Goal: Task Accomplishment & Management: Complete application form

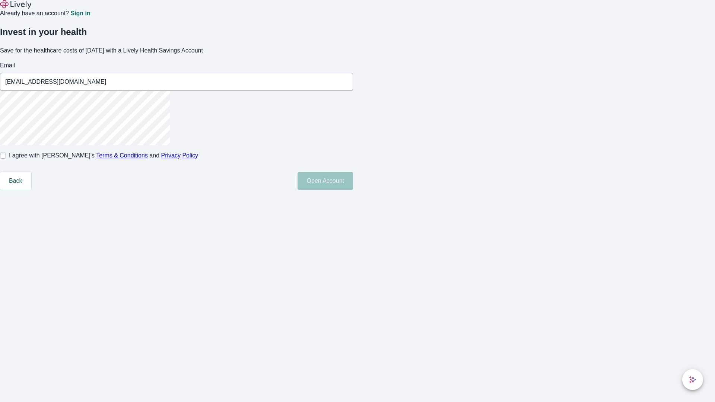
click at [6, 159] on input "I agree with Lively’s Terms & Conditions and Privacy Policy" at bounding box center [3, 156] width 6 height 6
checkbox input "true"
click at [353, 190] on button "Open Account" at bounding box center [325, 181] width 55 height 18
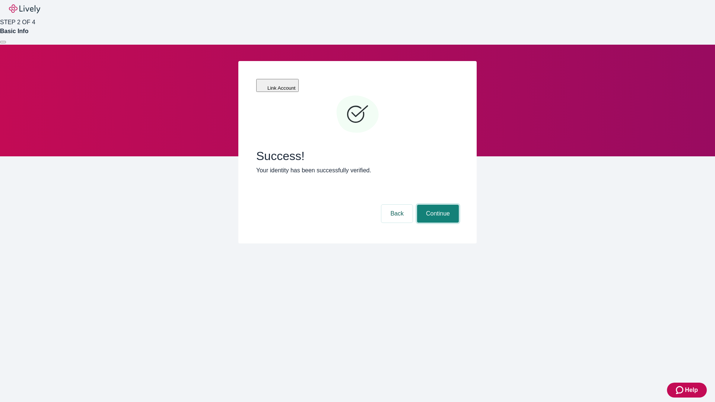
click at [437, 205] on button "Continue" at bounding box center [438, 214] width 42 height 18
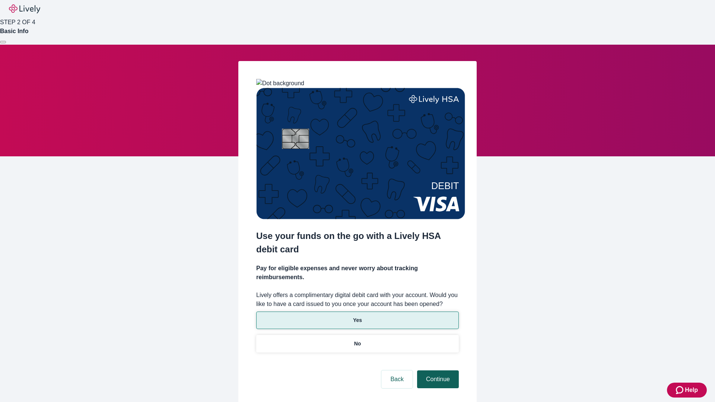
click at [357, 340] on p "No" at bounding box center [357, 344] width 7 height 8
click at [437, 371] on button "Continue" at bounding box center [438, 380] width 42 height 18
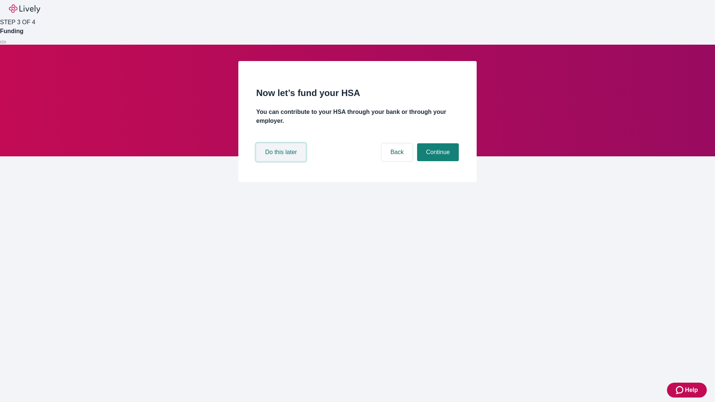
click at [282, 161] on button "Do this later" at bounding box center [281, 152] width 50 height 18
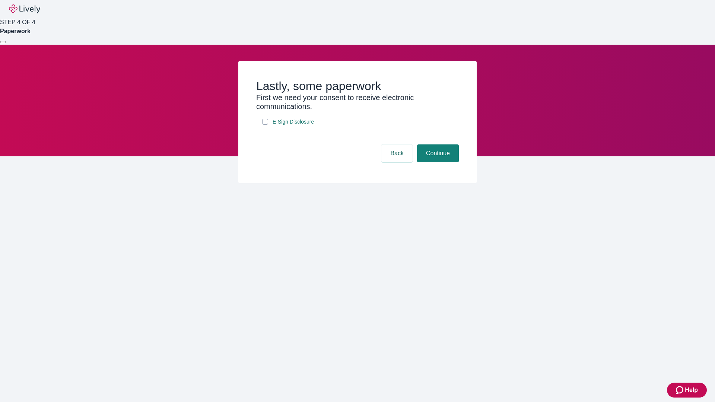
click at [265, 125] on input "E-Sign Disclosure" at bounding box center [265, 122] width 6 height 6
checkbox input "true"
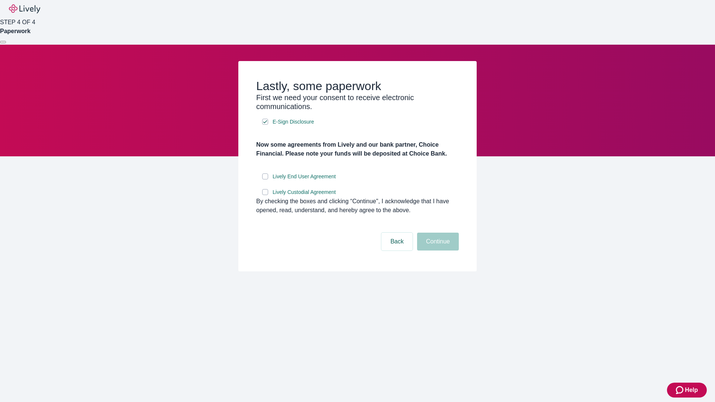
click at [265, 180] on input "Lively End User Agreement" at bounding box center [265, 177] width 6 height 6
checkbox input "true"
click at [265, 195] on input "Lively Custodial Agreement" at bounding box center [265, 192] width 6 height 6
checkbox input "true"
click at [437, 251] on button "Continue" at bounding box center [438, 242] width 42 height 18
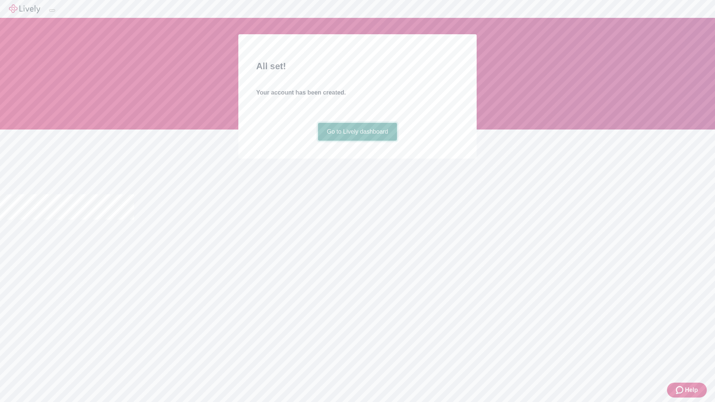
click at [357, 141] on link "Go to Lively dashboard" at bounding box center [357, 132] width 79 height 18
